Goal: Information Seeking & Learning: Learn about a topic

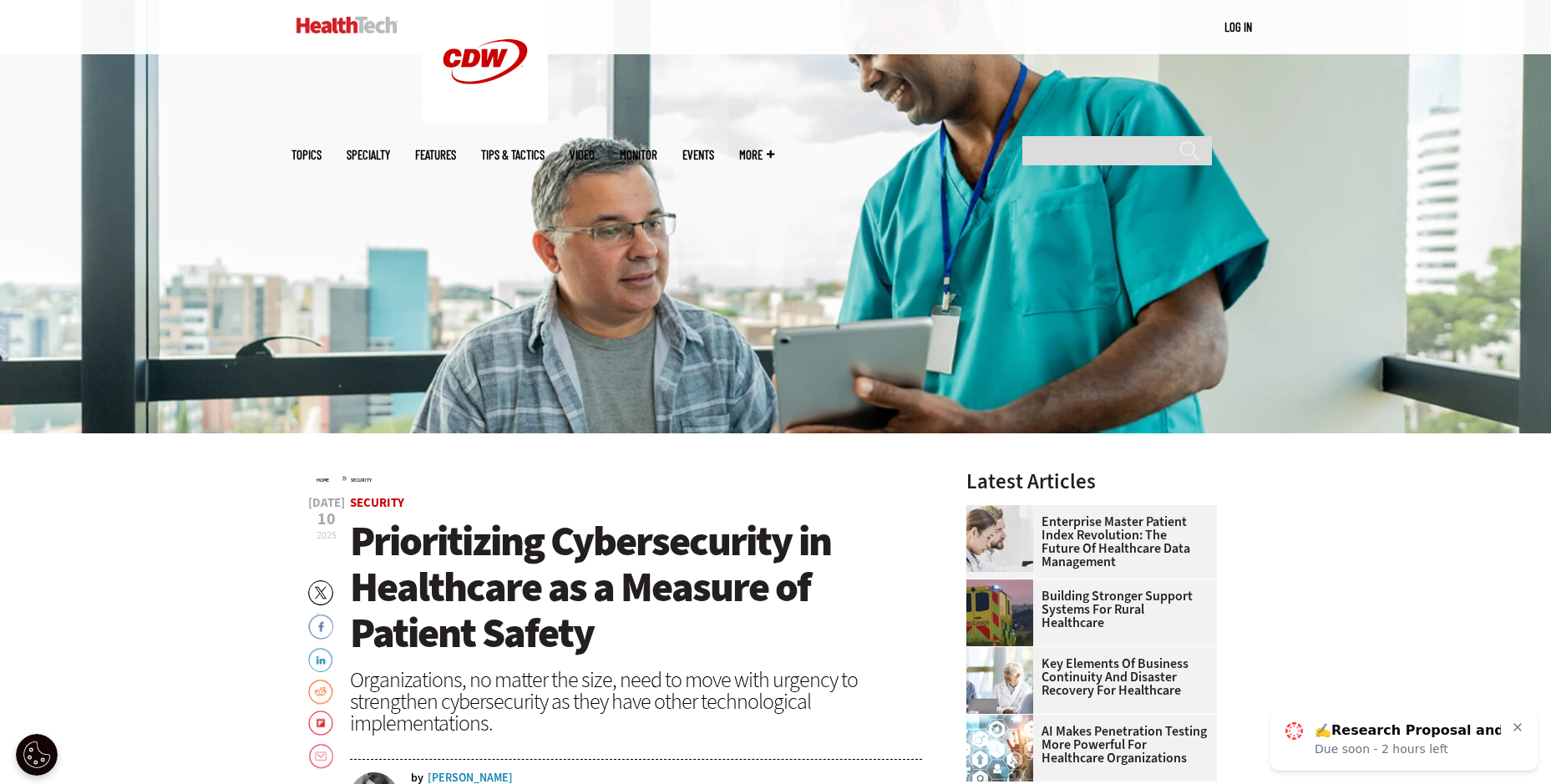
scroll to position [258, 0]
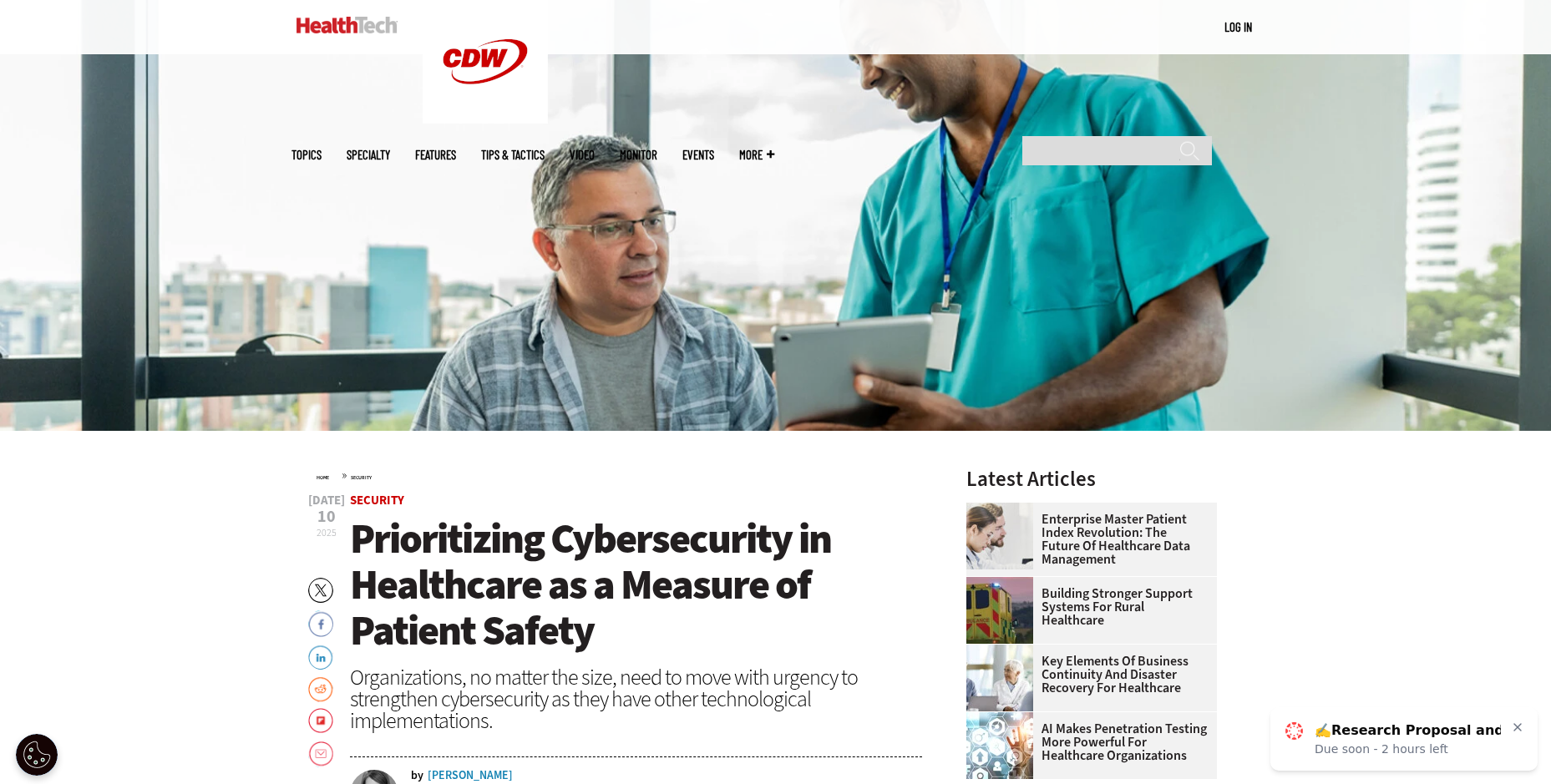
click at [574, 502] on span "Security" at bounding box center [636, 501] width 573 height 12
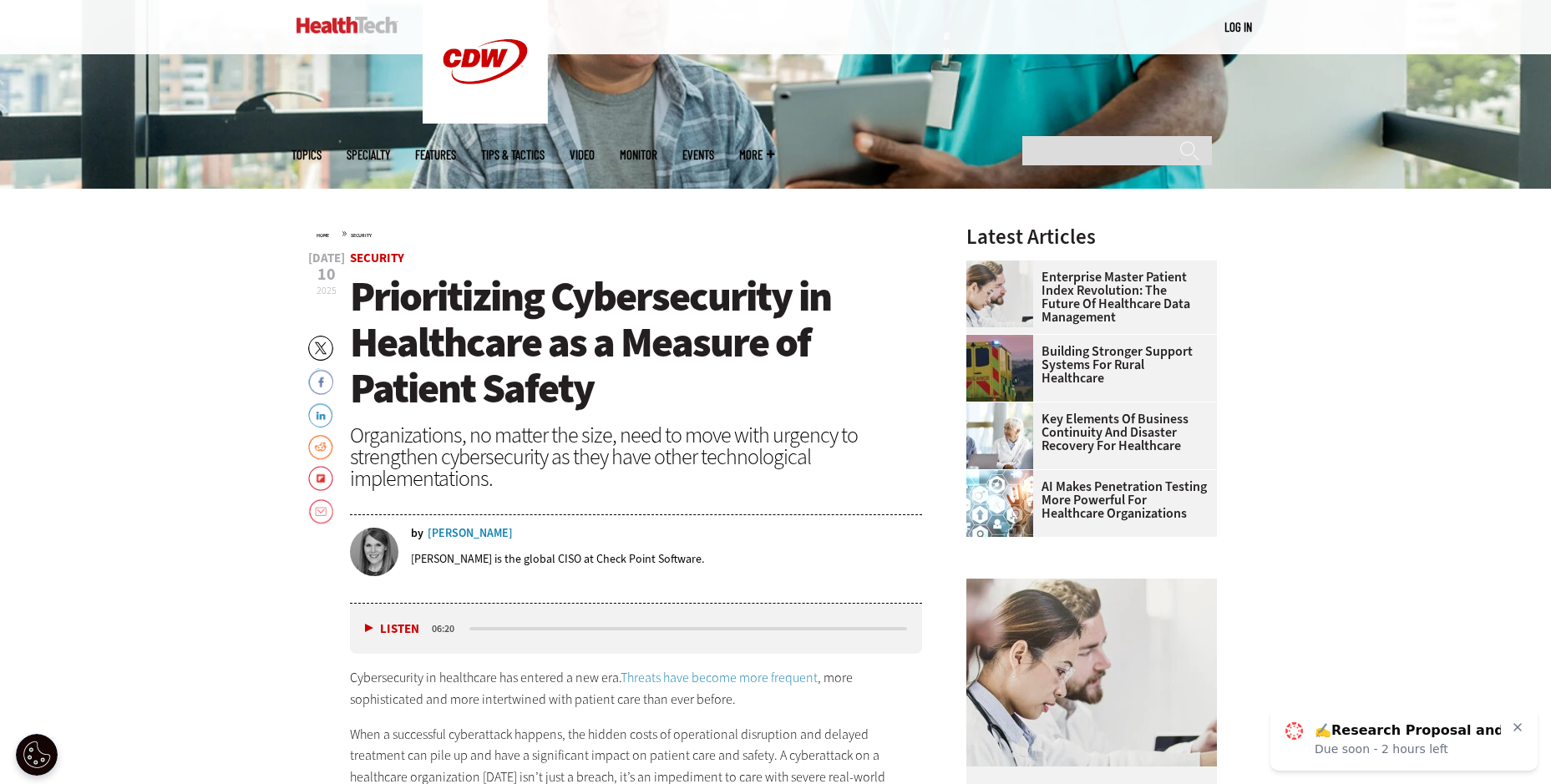
scroll to position [504, 0]
